Goal: Task Accomplishment & Management: Complete application form

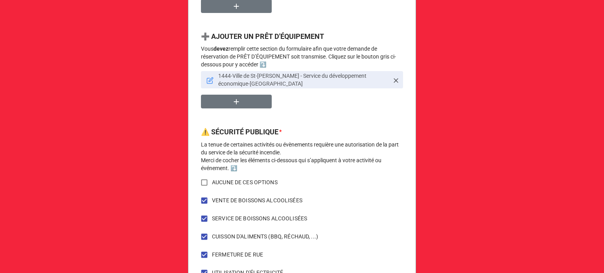
scroll to position [433, 0]
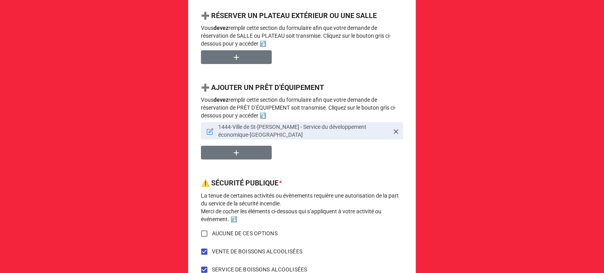
click at [206, 129] on icon at bounding box center [209, 131] width 7 height 7
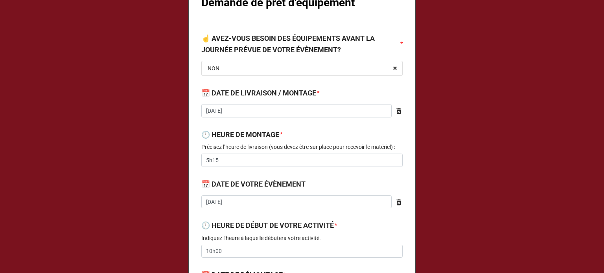
type textarea "x"
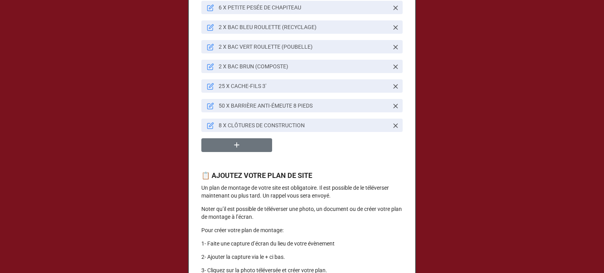
scroll to position [865, 0]
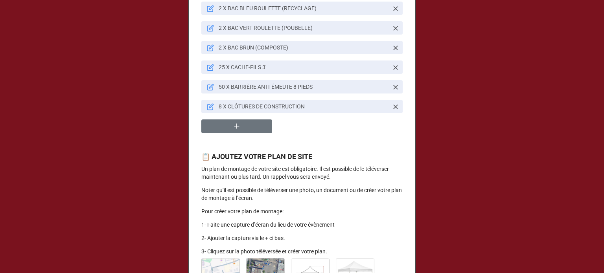
click at [209, 109] on icon at bounding box center [211, 106] width 4 height 4
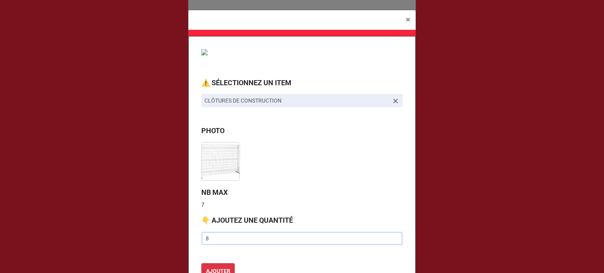
drag, startPoint x: 209, startPoint y: 237, endPoint x: 201, endPoint y: 225, distance: 14.5
click at [209, 237] on input "8" at bounding box center [301, 238] width 201 height 13
click at [307, 236] on input "text" at bounding box center [301, 238] width 201 height 13
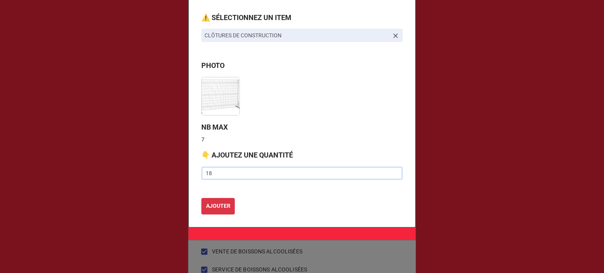
scroll to position [79, 0]
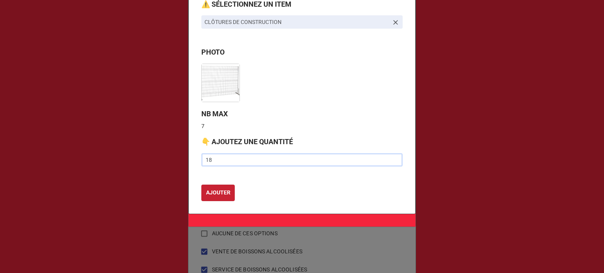
type input "18"
click at [206, 195] on b "AJOUTER" at bounding box center [218, 193] width 24 height 8
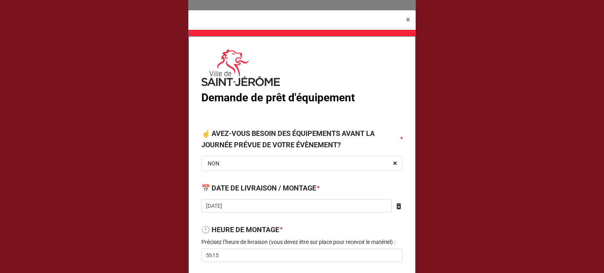
scroll to position [0, 0]
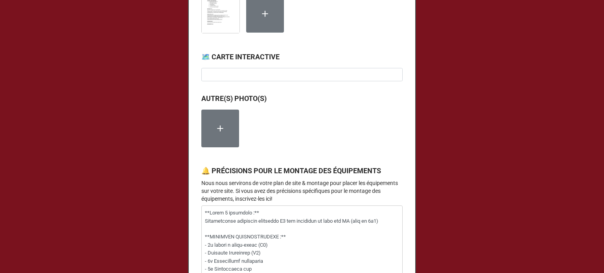
type textarea "x"
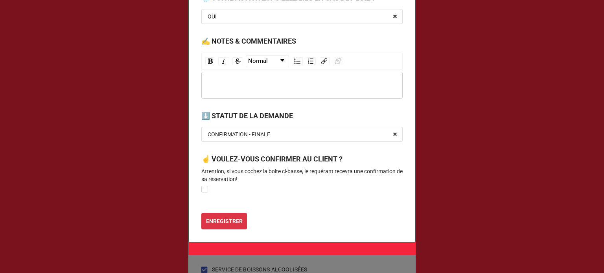
scroll to position [1886, 0]
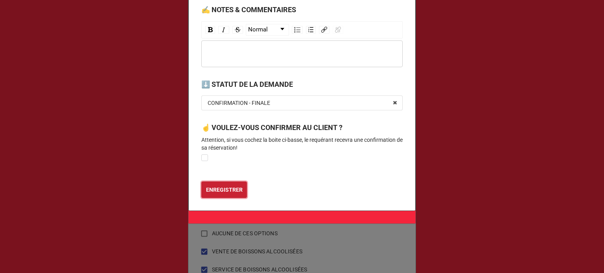
click at [230, 190] on b "ENREGISTRER" at bounding box center [224, 190] width 37 height 8
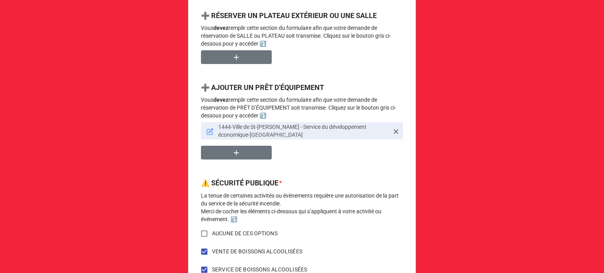
scroll to position [644, 0]
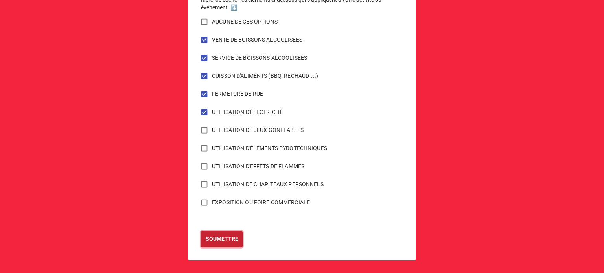
click at [221, 239] on b "SOUMETTRE" at bounding box center [222, 239] width 33 height 8
